Goal: Information Seeking & Learning: Find specific fact

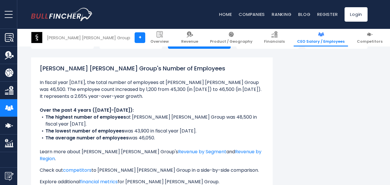
scroll to position [75, 0]
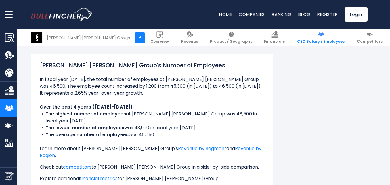
drag, startPoint x: 41, startPoint y: 66, endPoint x: 161, endPoint y: 130, distance: 135.8
click at [161, 130] on div "[PERSON_NAME] [PERSON_NAME] Group's Number of Employees Over the past 4 years (…" at bounding box center [152, 141] width 225 height 160
copy div "[PERSON_NAME] [PERSON_NAME] Group's Number of Employees In fiscal year [DATE], …"
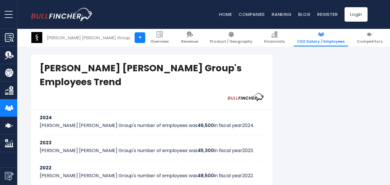
scroll to position [271, 0]
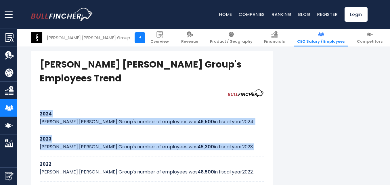
drag, startPoint x: 40, startPoint y: 85, endPoint x: 230, endPoint y: 121, distance: 193.3
click at [230, 121] on div "2024 [PERSON_NAME] [PERSON_NAME] Group's number of employees was 46,500 in fisc…" at bounding box center [152, 153] width 242 height 94
copy div "2024 [PERSON_NAME] [PERSON_NAME] Group's number of employees was 46,500 in fisc…"
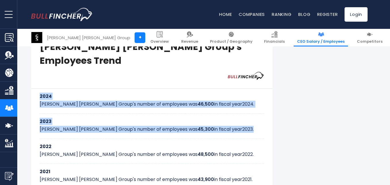
scroll to position [305, 0]
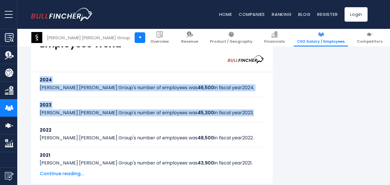
click at [88, 101] on h3 "2023" at bounding box center [152, 104] width 225 height 7
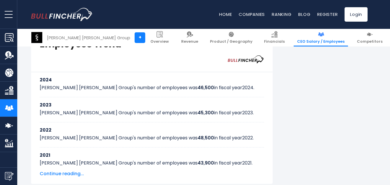
click at [73, 170] on span "Continue reading..." at bounding box center [152, 173] width 225 height 7
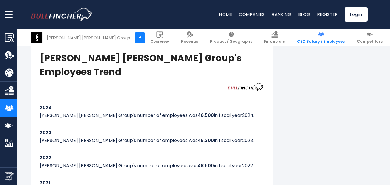
scroll to position [274, 0]
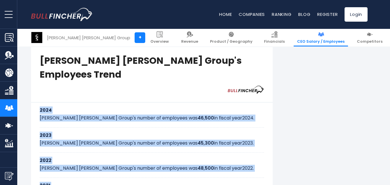
drag, startPoint x: 40, startPoint y: 80, endPoint x: 221, endPoint y: 165, distance: 199.6
click at [221, 165] on div "2024 [PERSON_NAME] [PERSON_NAME] Group's number of employees was 46,500 in fisc…" at bounding box center [152, 149] width 242 height 94
copy div "2024 [PERSON_NAME] [PERSON_NAME] Group's number of employees was 46,500 in fisc…"
